Goal: Transaction & Acquisition: Purchase product/service

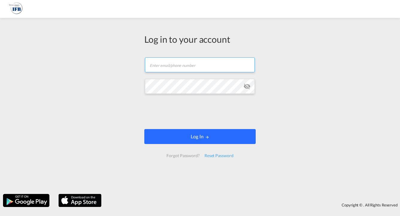
type input "[PERSON_NAME][EMAIL_ADDRESS][DOMAIN_NAME]"
click at [193, 137] on button "Log In" at bounding box center [199, 136] width 111 height 15
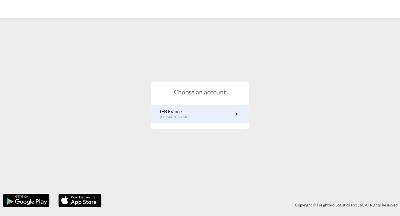
click at [208, 118] on link "IFB France [DOMAIN_NAME]" at bounding box center [200, 114] width 80 height 12
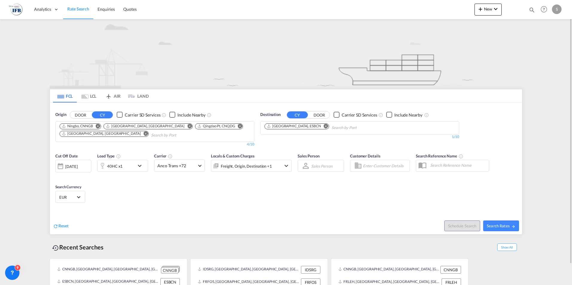
click at [98, 127] on md-icon "Remove" at bounding box center [98, 126] width 4 height 4
click at [144, 127] on md-icon "Remove" at bounding box center [146, 126] width 4 height 4
click at [106, 126] on md-icon "Remove" at bounding box center [104, 126] width 4 height 4
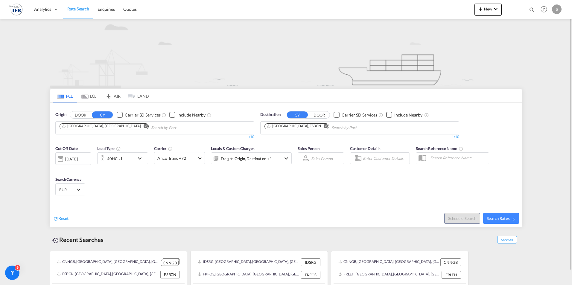
click at [144, 126] on md-icon "Remove" at bounding box center [146, 126] width 4 height 4
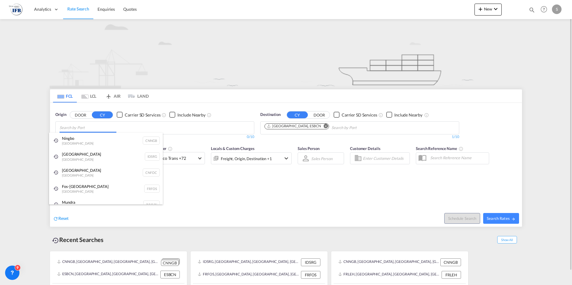
click at [109, 125] on body "Analytics Reports Rate Search Enquiries Quotes Analytics Reports" at bounding box center [286, 142] width 572 height 285
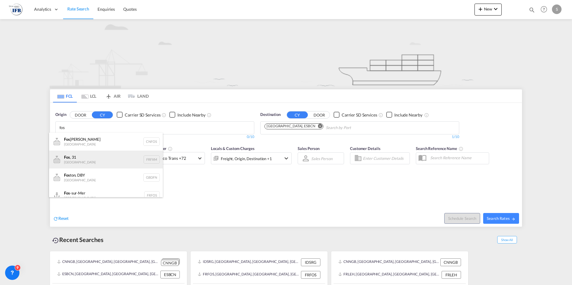
scroll to position [7, 0]
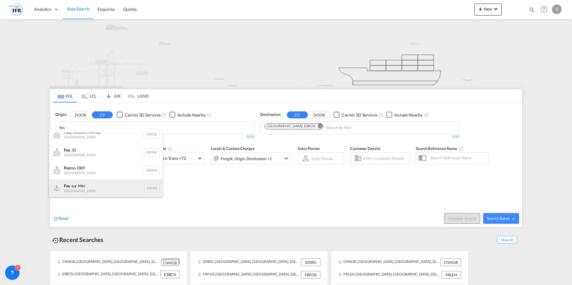
type input "fos"
click at [80, 187] on div "Fos -sur-Mer France FRFOS" at bounding box center [106, 188] width 114 height 18
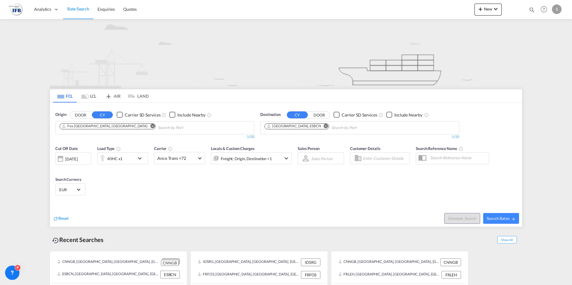
scroll to position [0, 0]
click at [324, 127] on md-icon "Remove" at bounding box center [326, 126] width 4 height 4
click at [307, 126] on body "Analytics Reports Rate Search Enquiries Quotes Analytics Reports" at bounding box center [286, 142] width 572 height 285
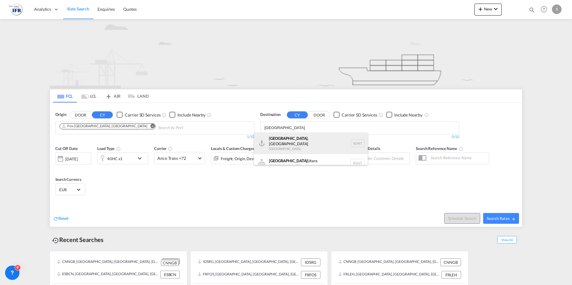
type input "jakarta"
click at [296, 138] on div "Jakarta , Java Indonesia IDJKT" at bounding box center [311, 144] width 114 height 22
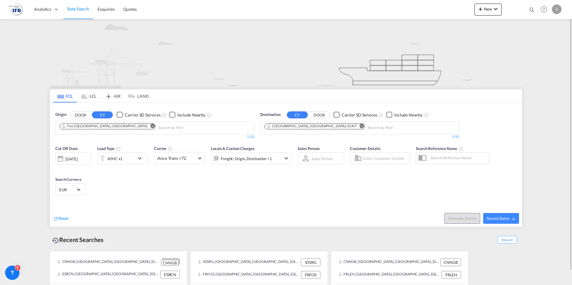
click at [309, 192] on div "Cut Off Date 16 Sep 2025 16/09/2025 Load Type 40HC x1 Carrier Anco Trans +72 On…" at bounding box center [286, 172] width 472 height 58
click at [124, 160] on div "40HC x1" at bounding box center [116, 159] width 37 height 12
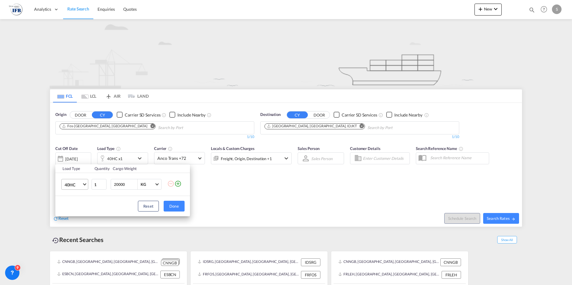
click at [85, 187] on md-select-value "40HC" at bounding box center [76, 184] width 24 height 10
click at [77, 156] on md-option "20GP" at bounding box center [80, 156] width 41 height 14
click at [125, 187] on input "20000" at bounding box center [125, 184] width 24 height 10
drag, startPoint x: 128, startPoint y: 185, endPoint x: 97, endPoint y: 186, distance: 31.2
click at [97, 186] on tr "20GP 1 20000 KG KG" at bounding box center [122, 184] width 135 height 23
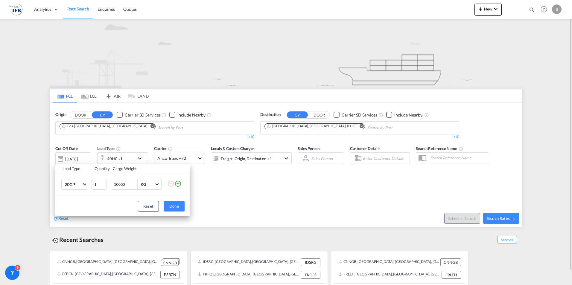
type input "10000"
click at [181, 206] on button "Done" at bounding box center [174, 206] width 21 height 11
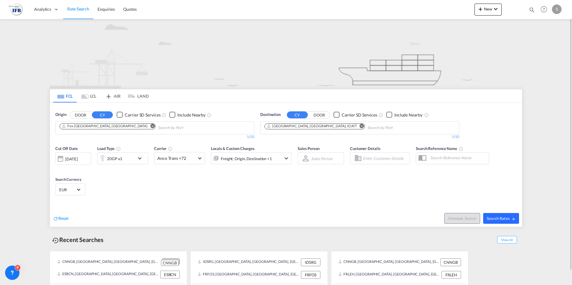
click at [399, 216] on md-icon "icon-arrow-right" at bounding box center [513, 219] width 4 height 4
type input "FRFOS to IDJKT / 16 Sep 2025"
